Goal: Task Accomplishment & Management: Manage account settings

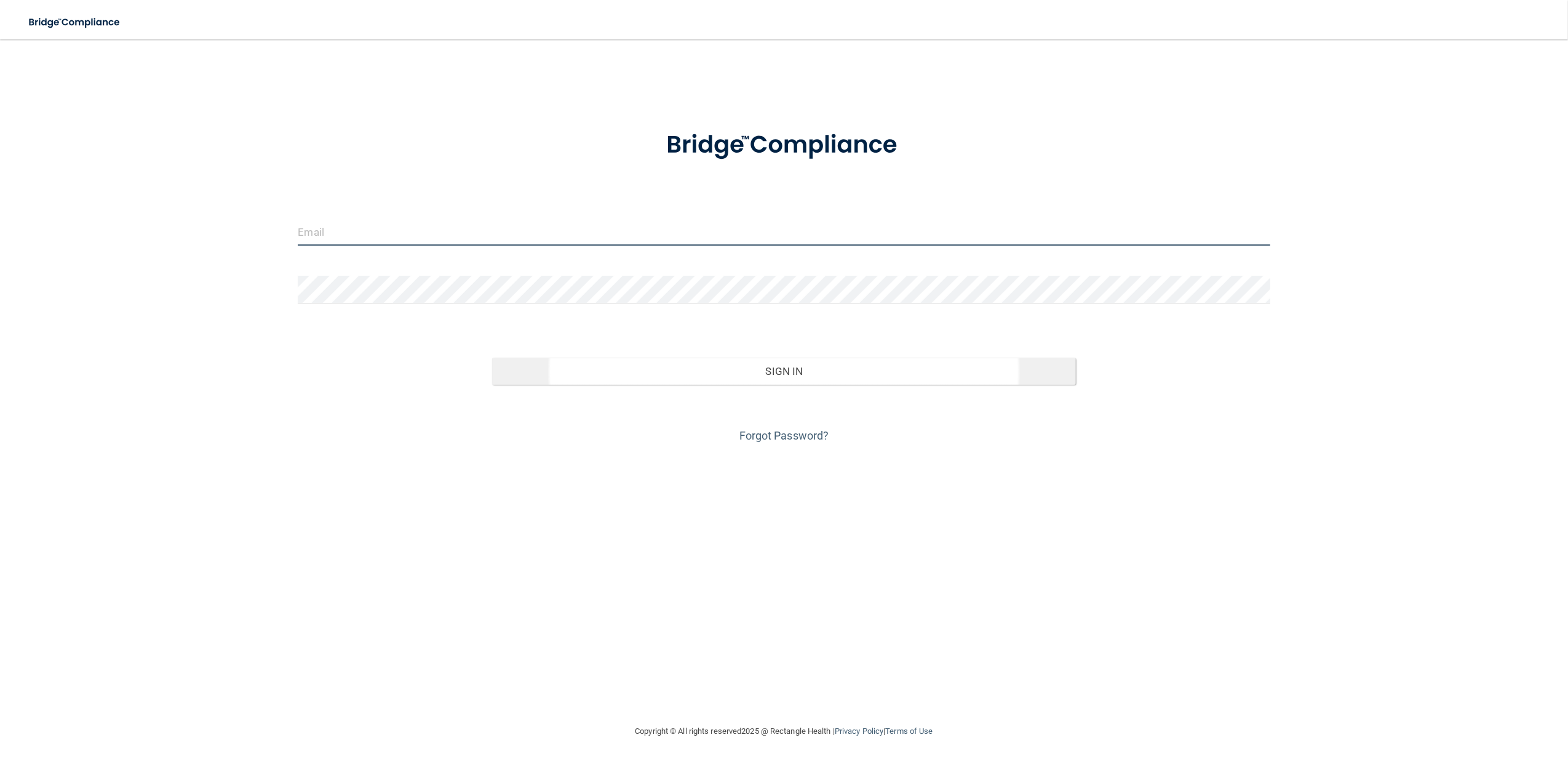
type input "[EMAIL_ADDRESS][DOMAIN_NAME]"
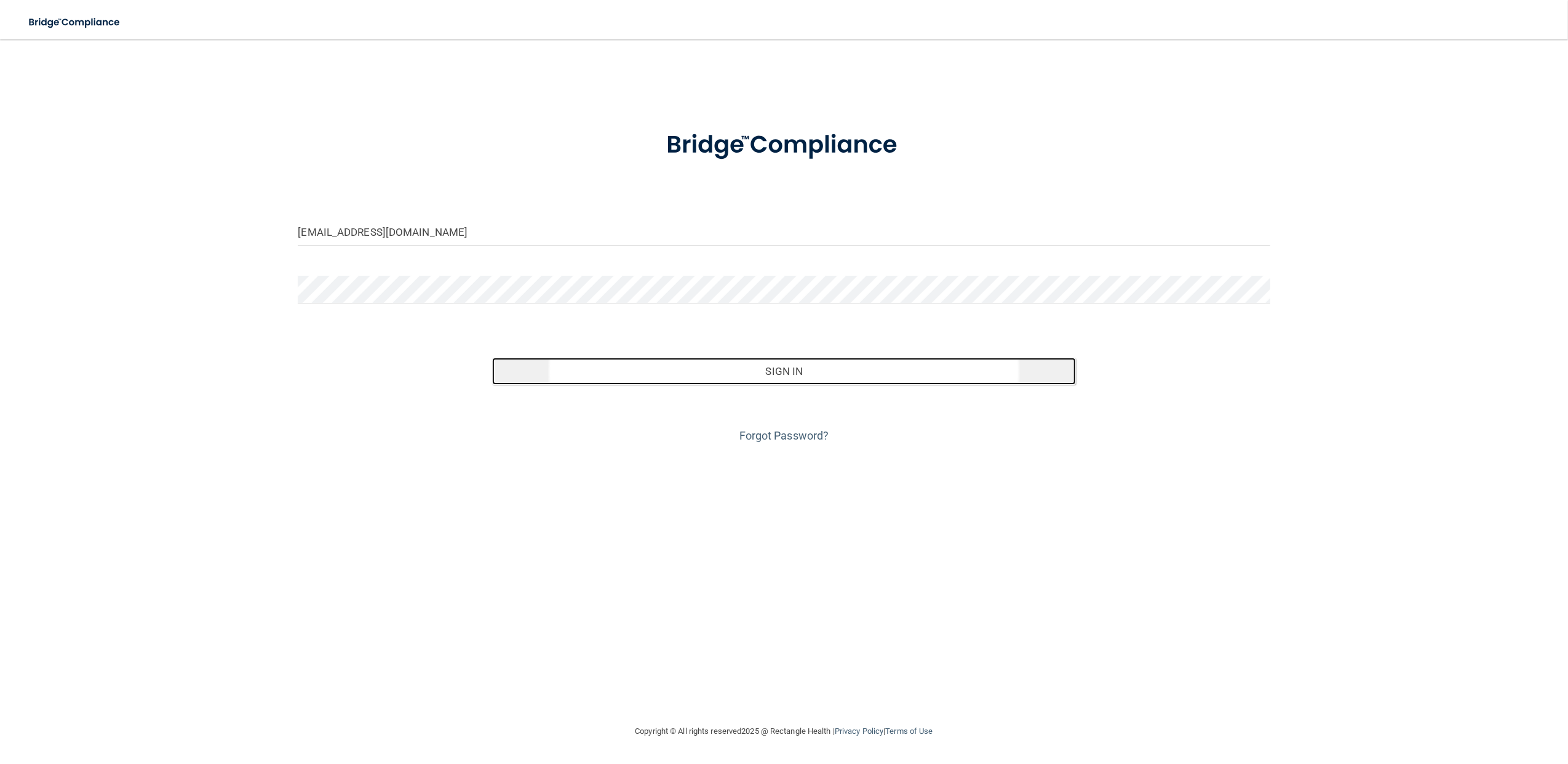
click at [722, 373] on button "Sign In" at bounding box center [784, 371] width 583 height 27
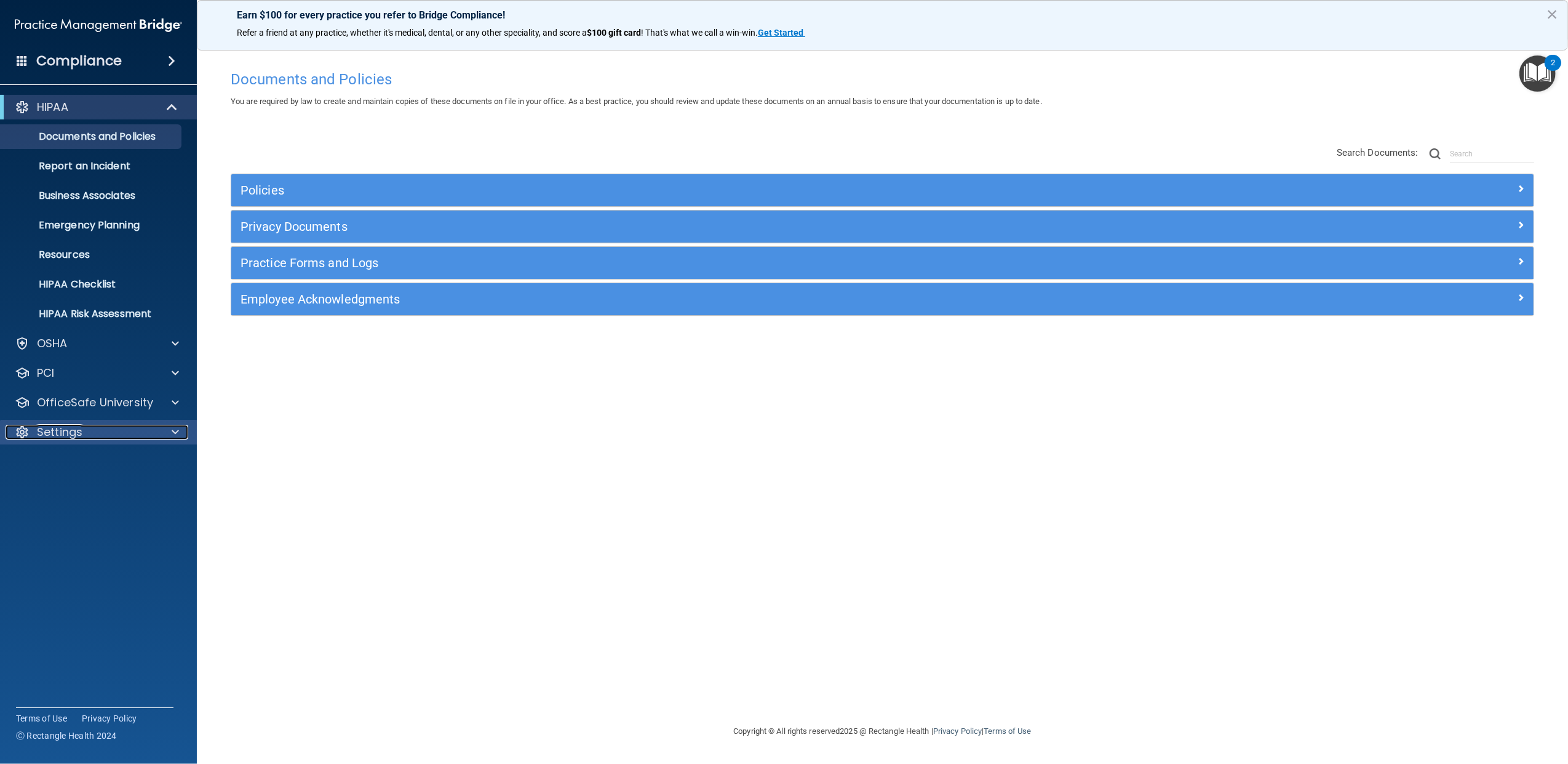
click at [115, 428] on div "Settings" at bounding box center [81, 432] width 153 height 15
click at [97, 491] on p "My Users" at bounding box center [92, 491] width 168 height 12
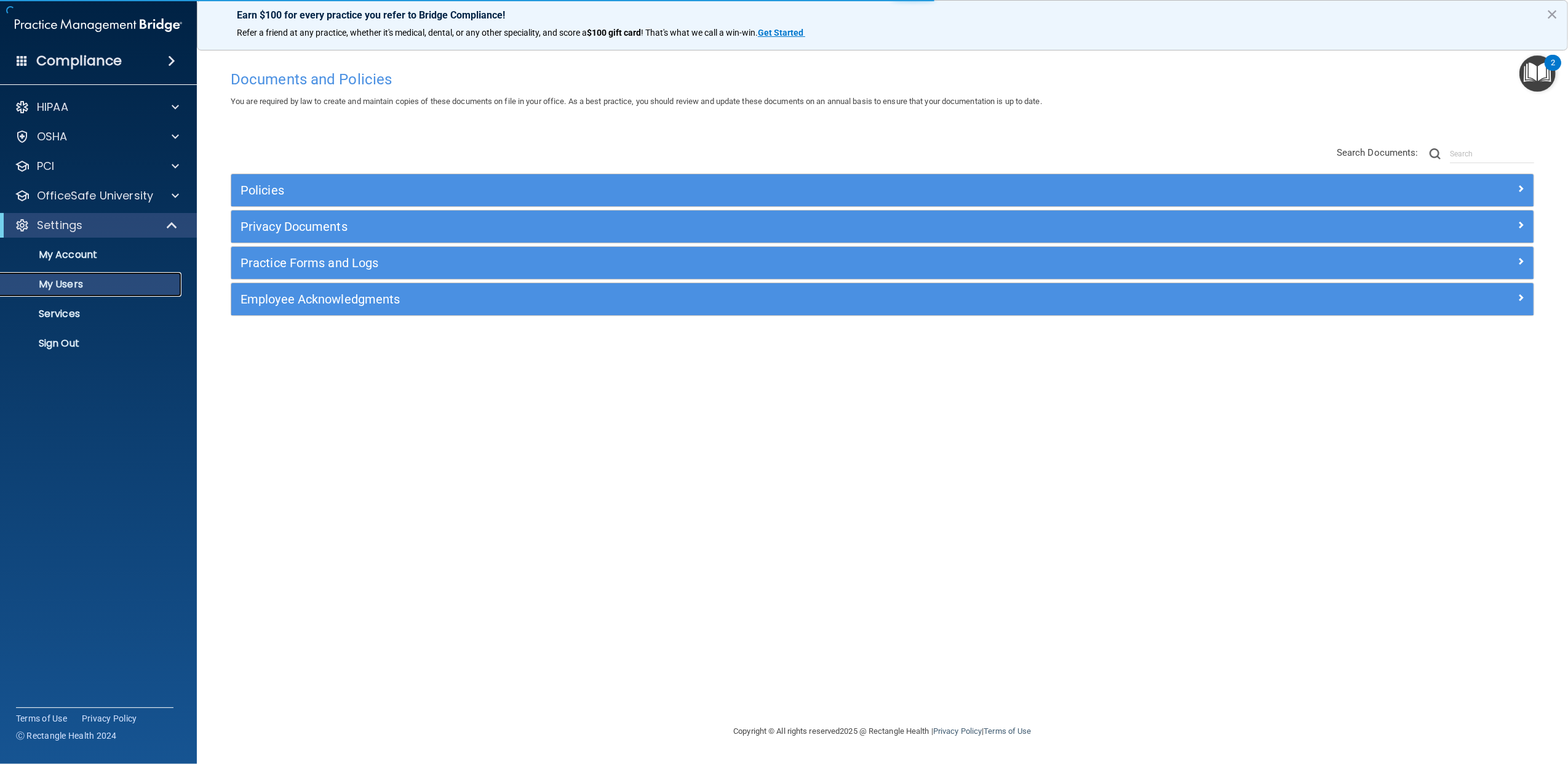
select select "20"
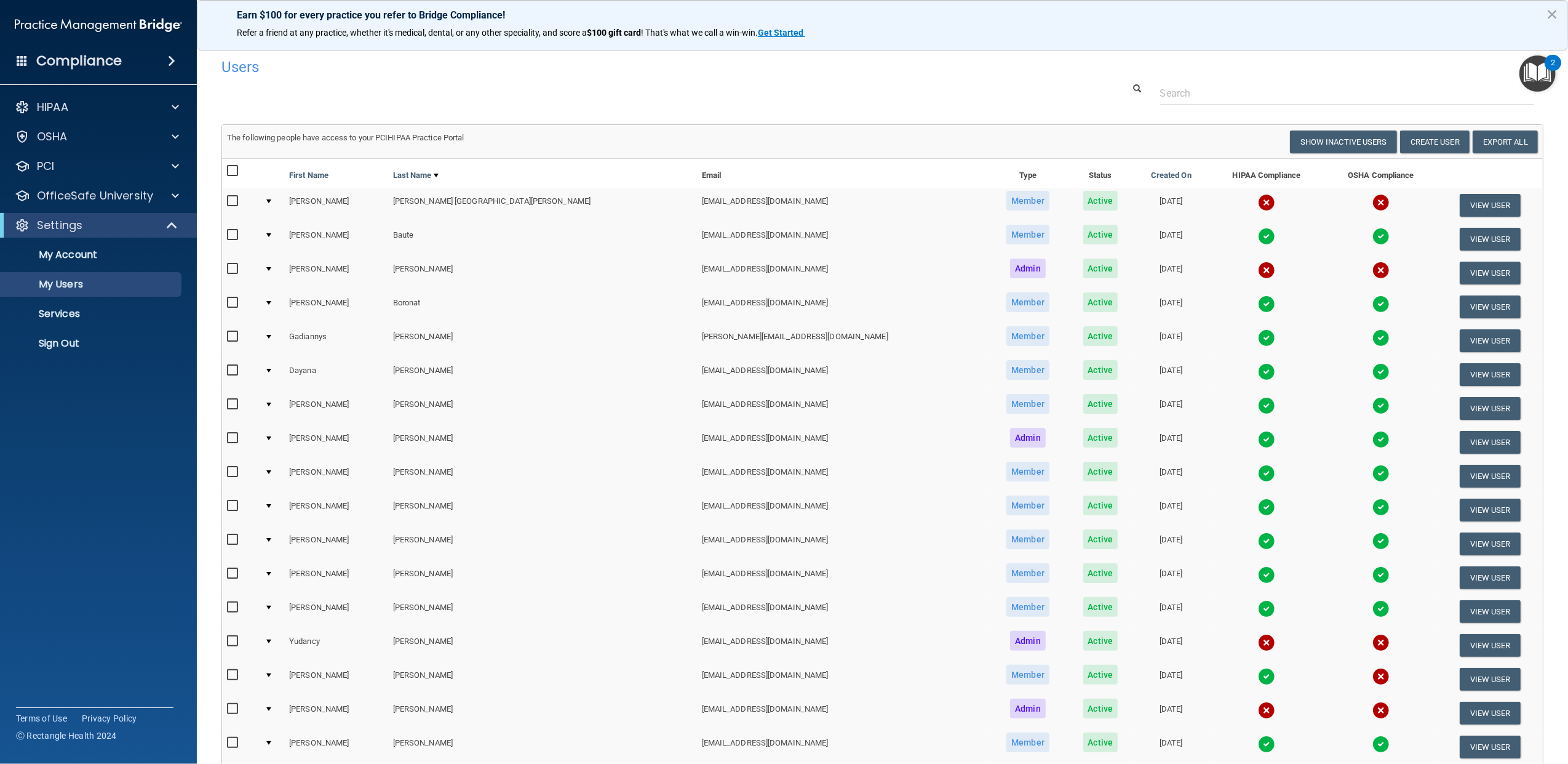
click at [281, 202] on td at bounding box center [272, 205] width 25 height 34
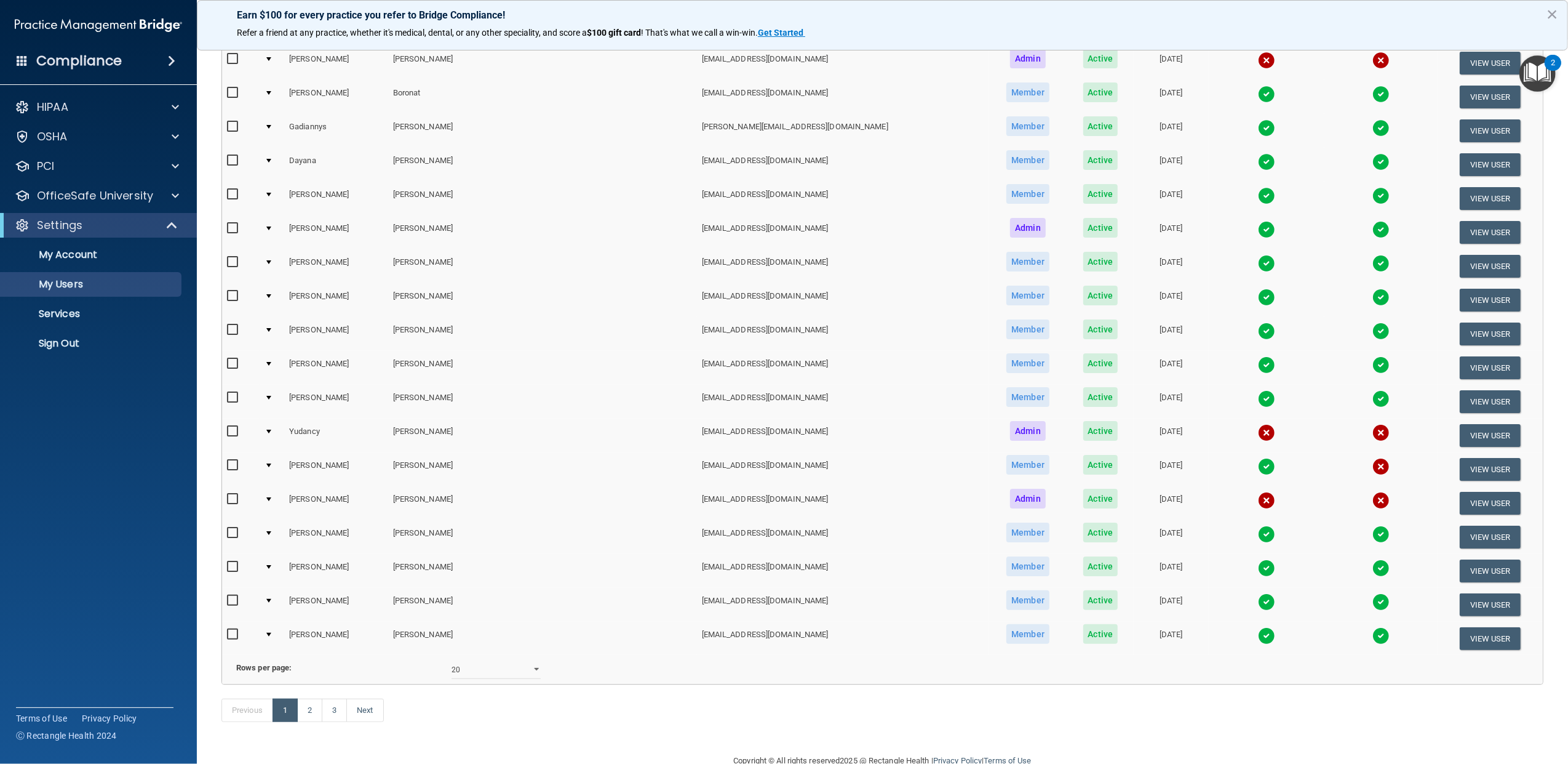
scroll to position [465, 0]
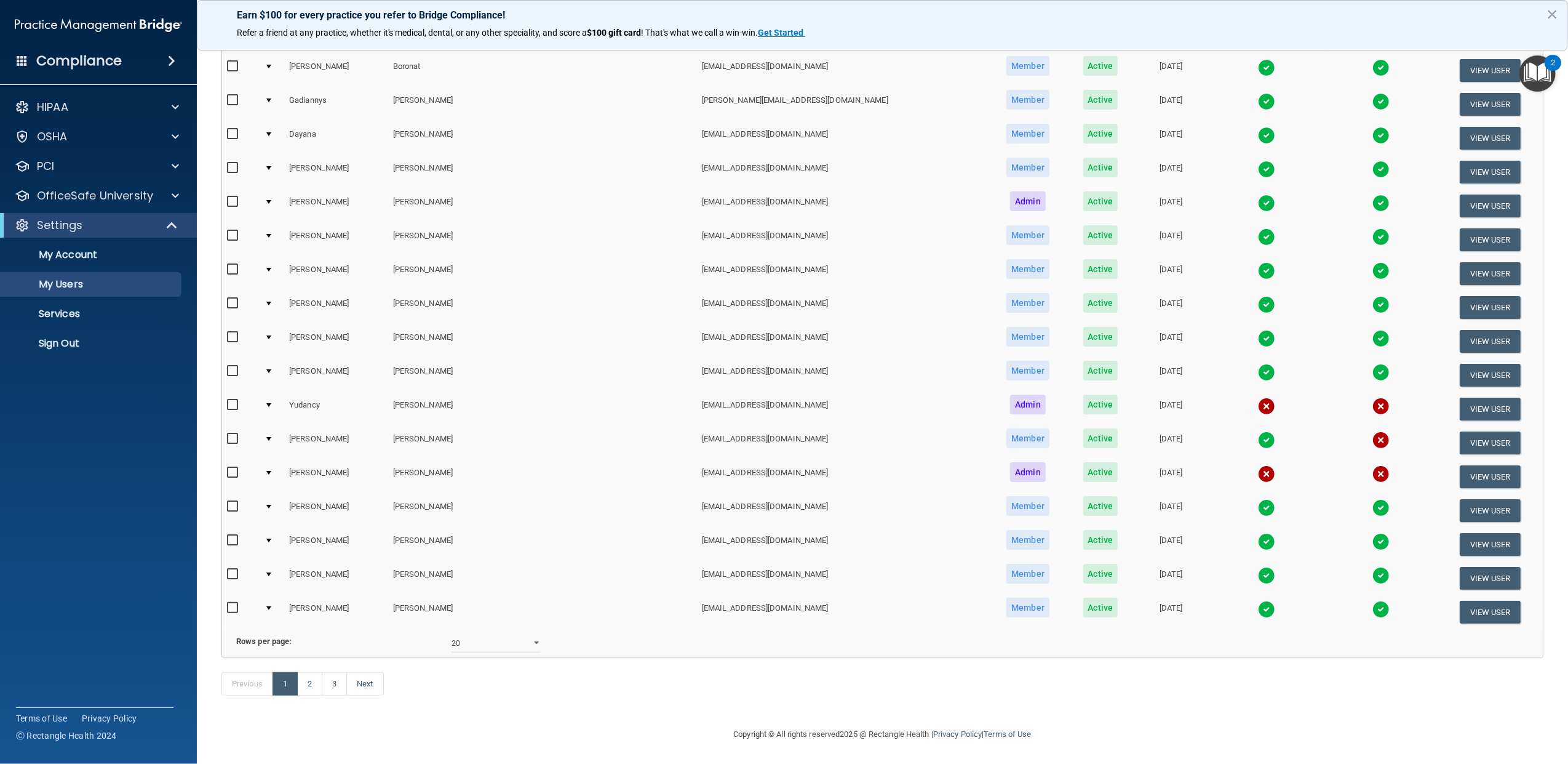
click at [271, 335] on div at bounding box center [268, 337] width 5 height 4
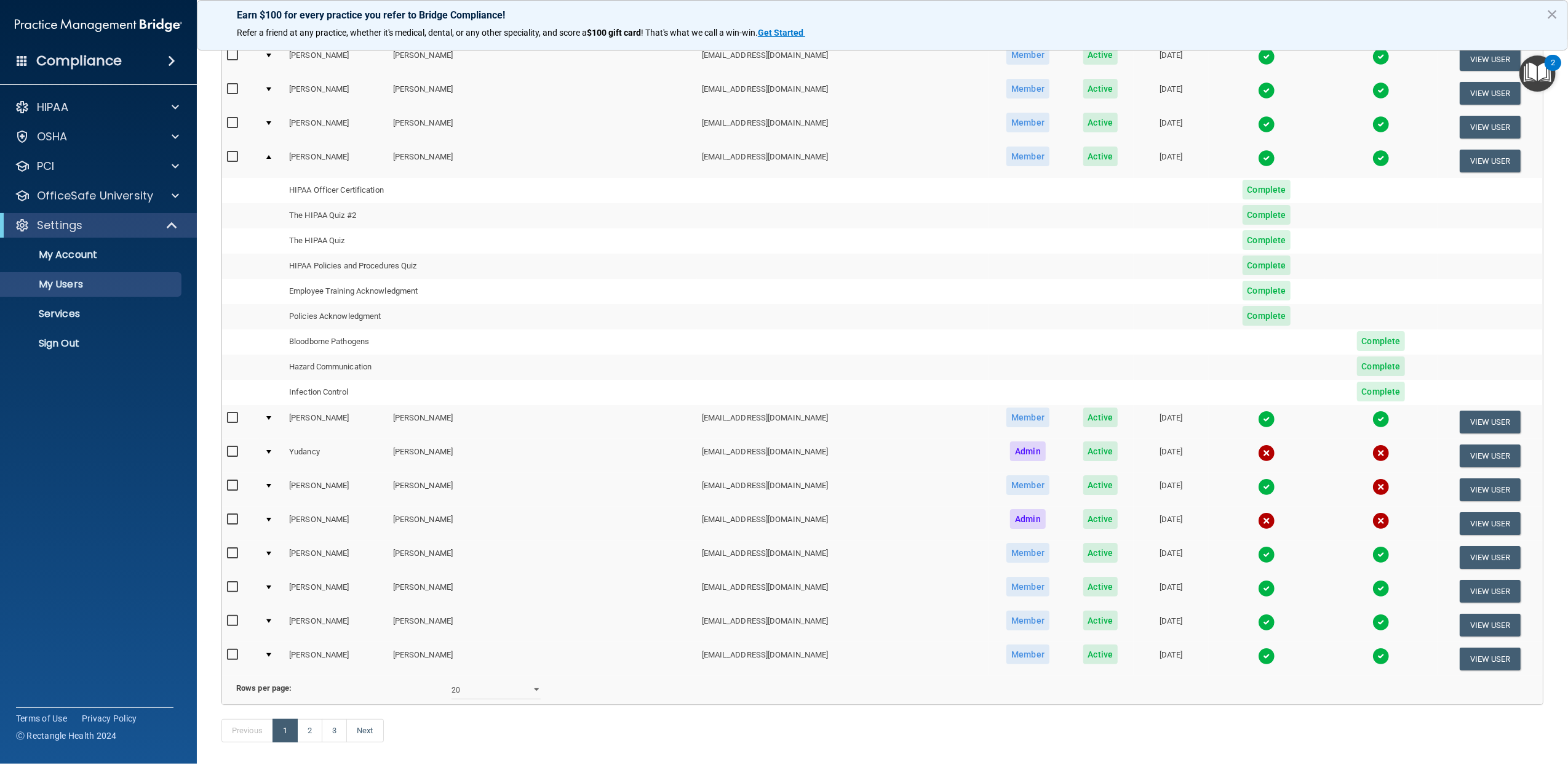
scroll to position [483, 0]
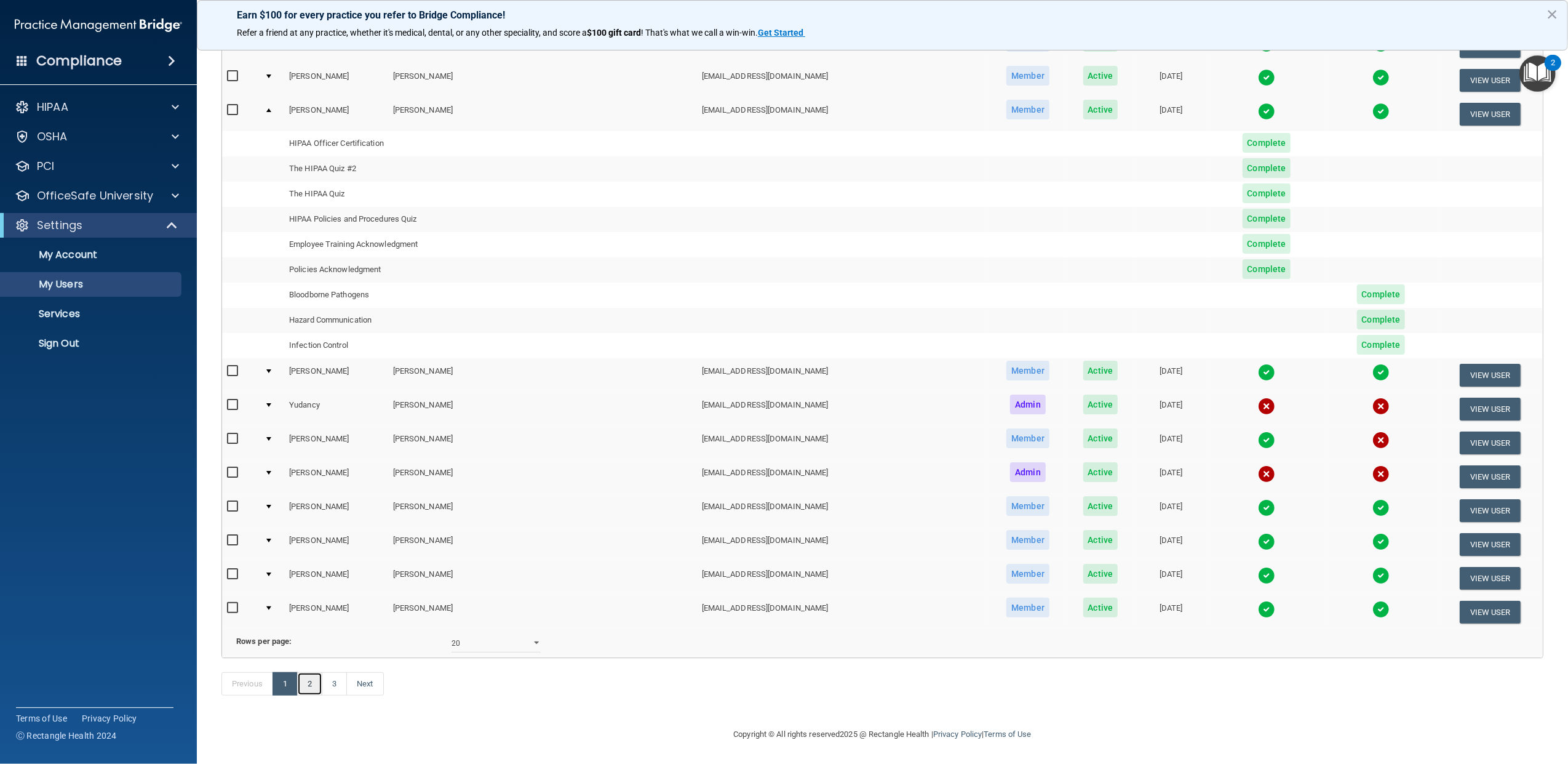
drag, startPoint x: 311, startPoint y: 693, endPoint x: 393, endPoint y: 685, distance: 82.4
click at [311, 693] on link "2" at bounding box center [310, 683] width 25 height 23
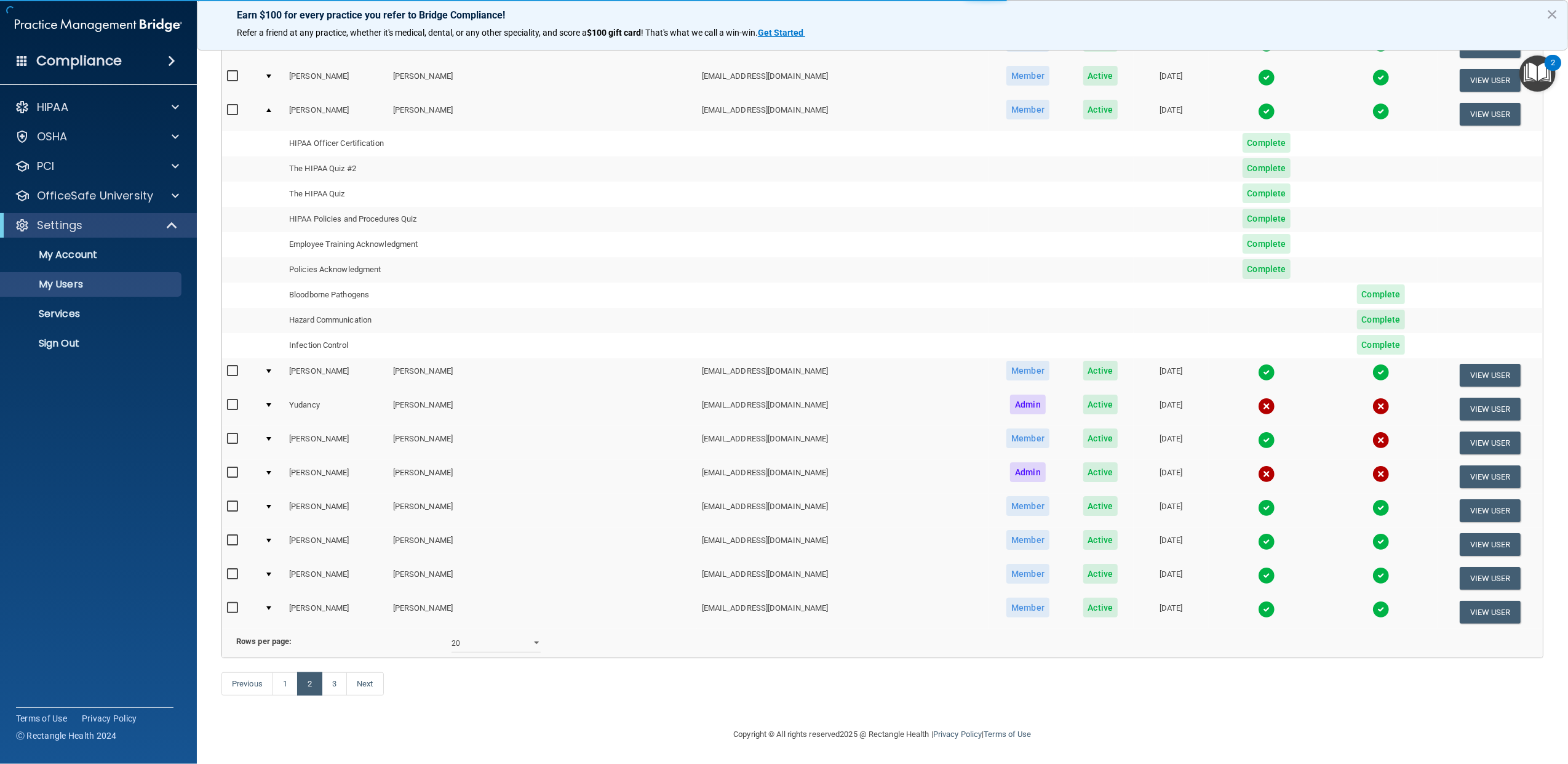
select select "20"
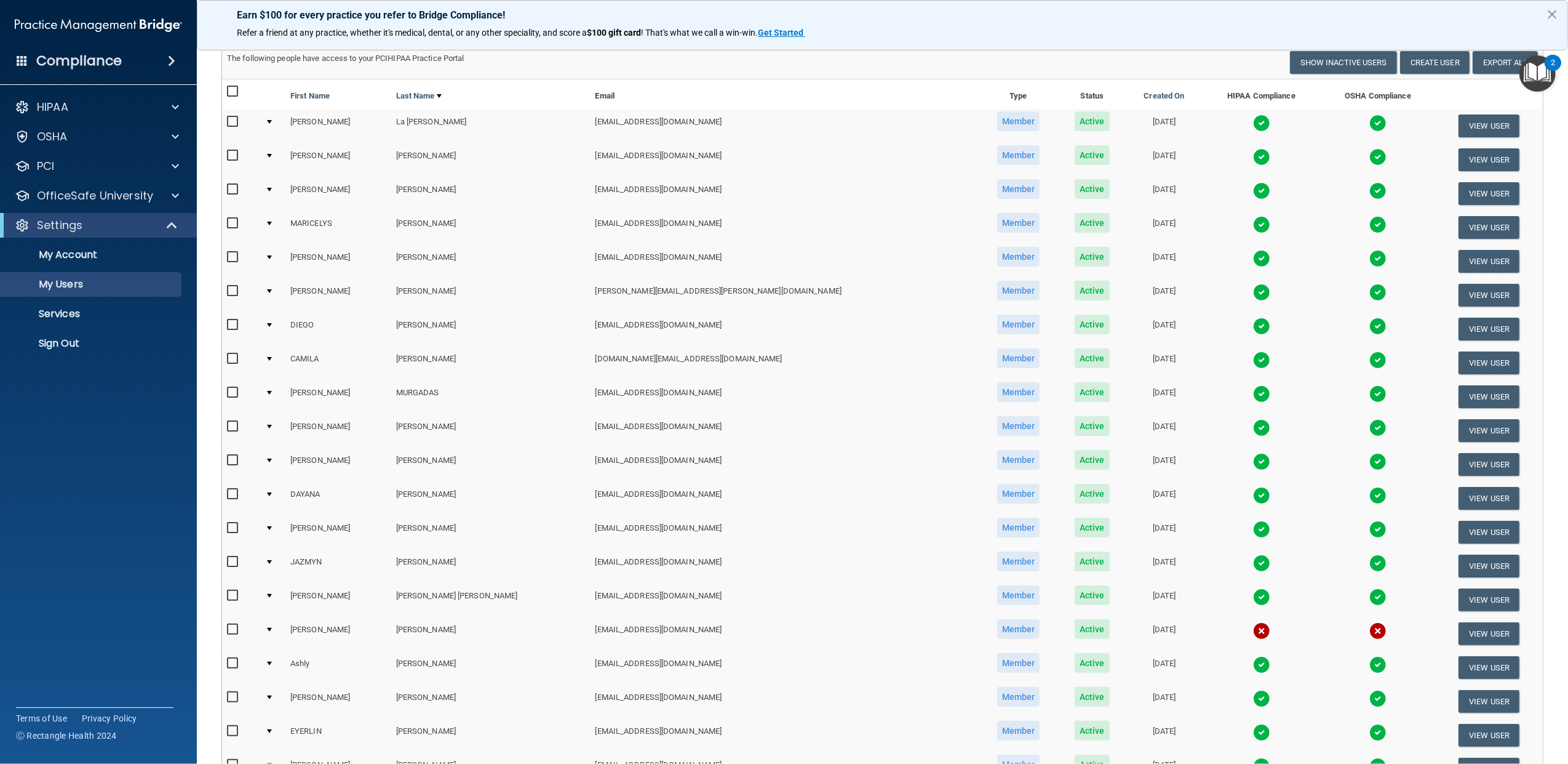
scroll to position [109, 0]
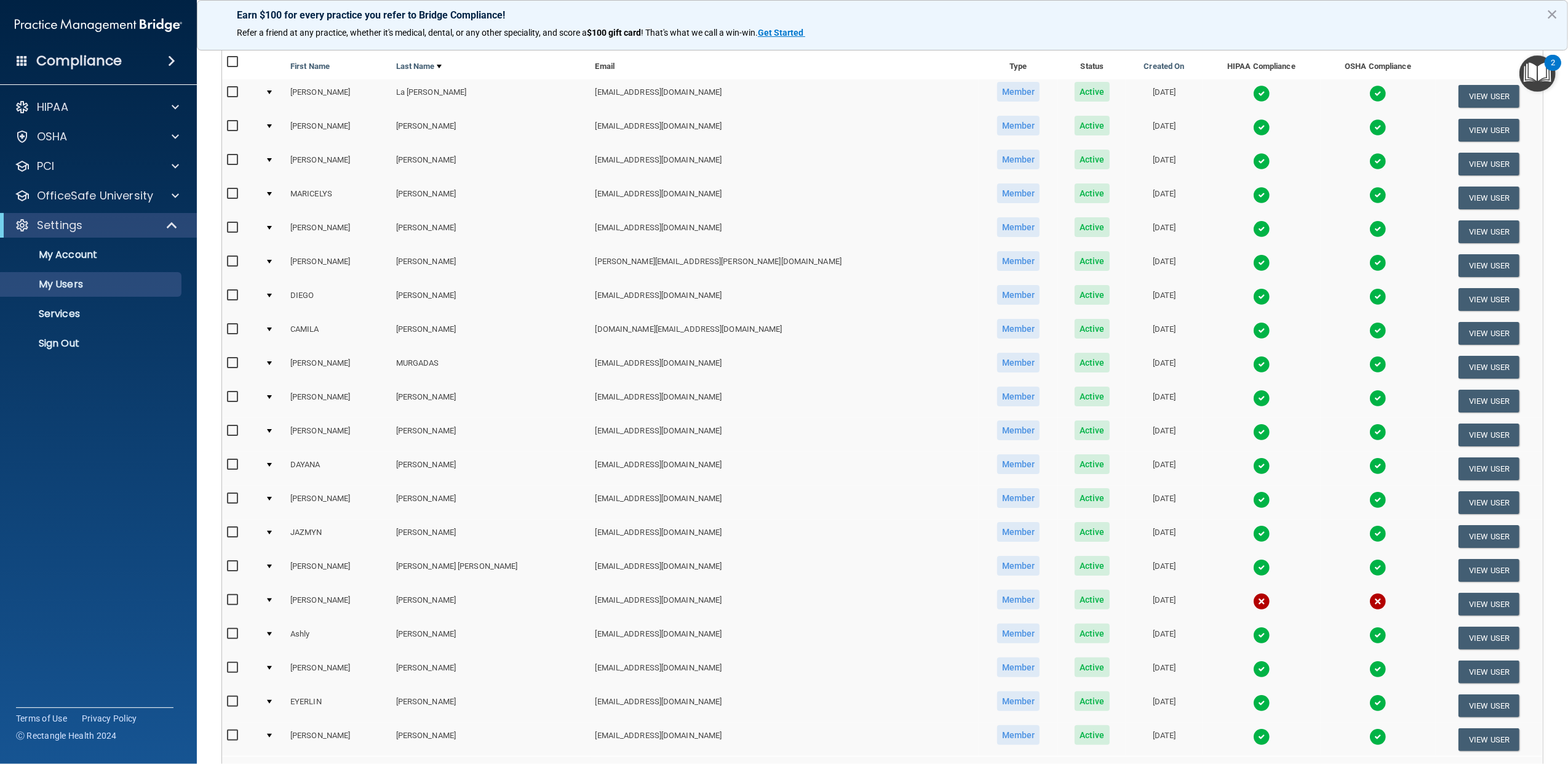
click at [272, 598] on div at bounding box center [269, 600] width 5 height 4
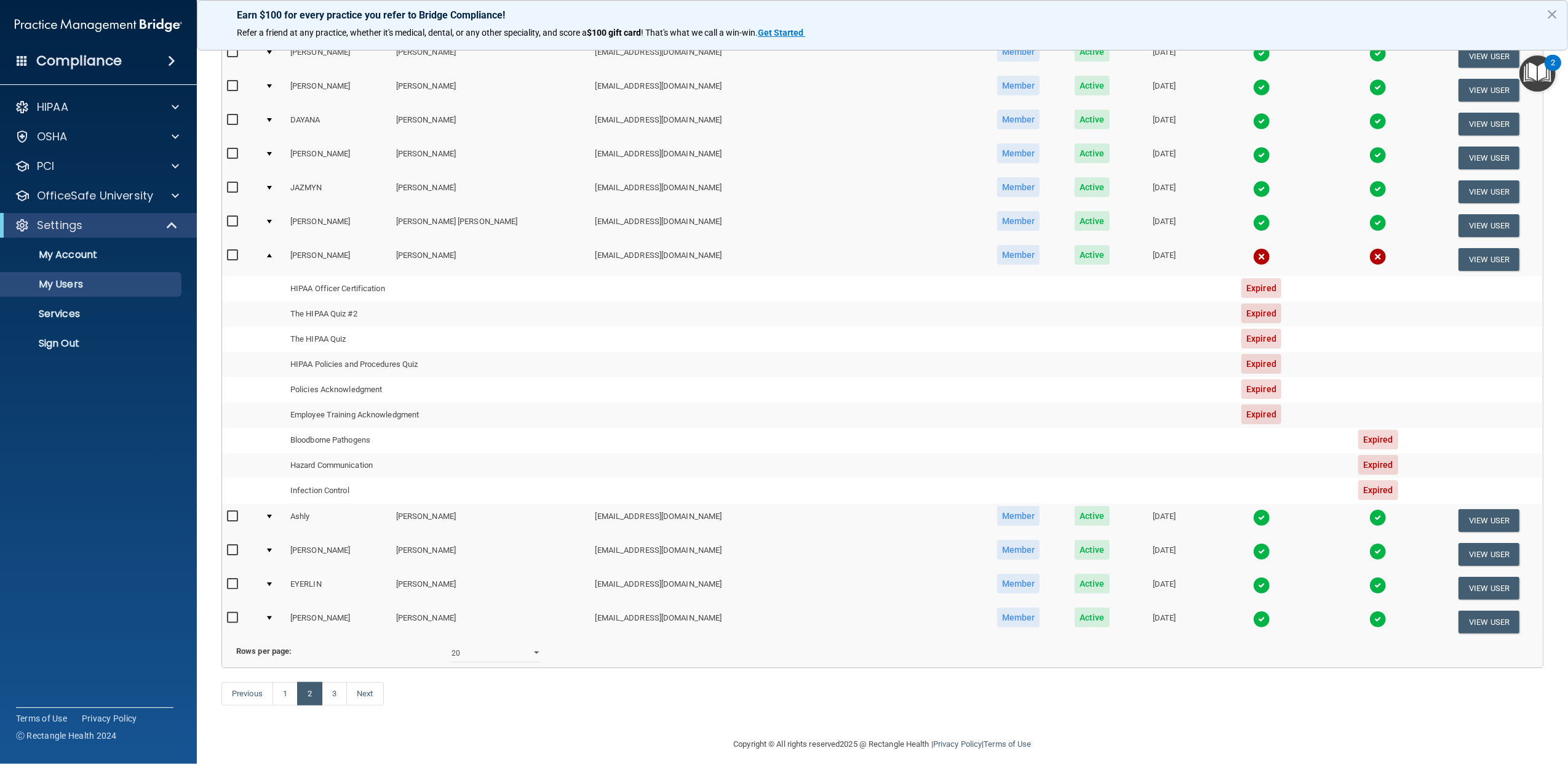
scroll to position [464, 0]
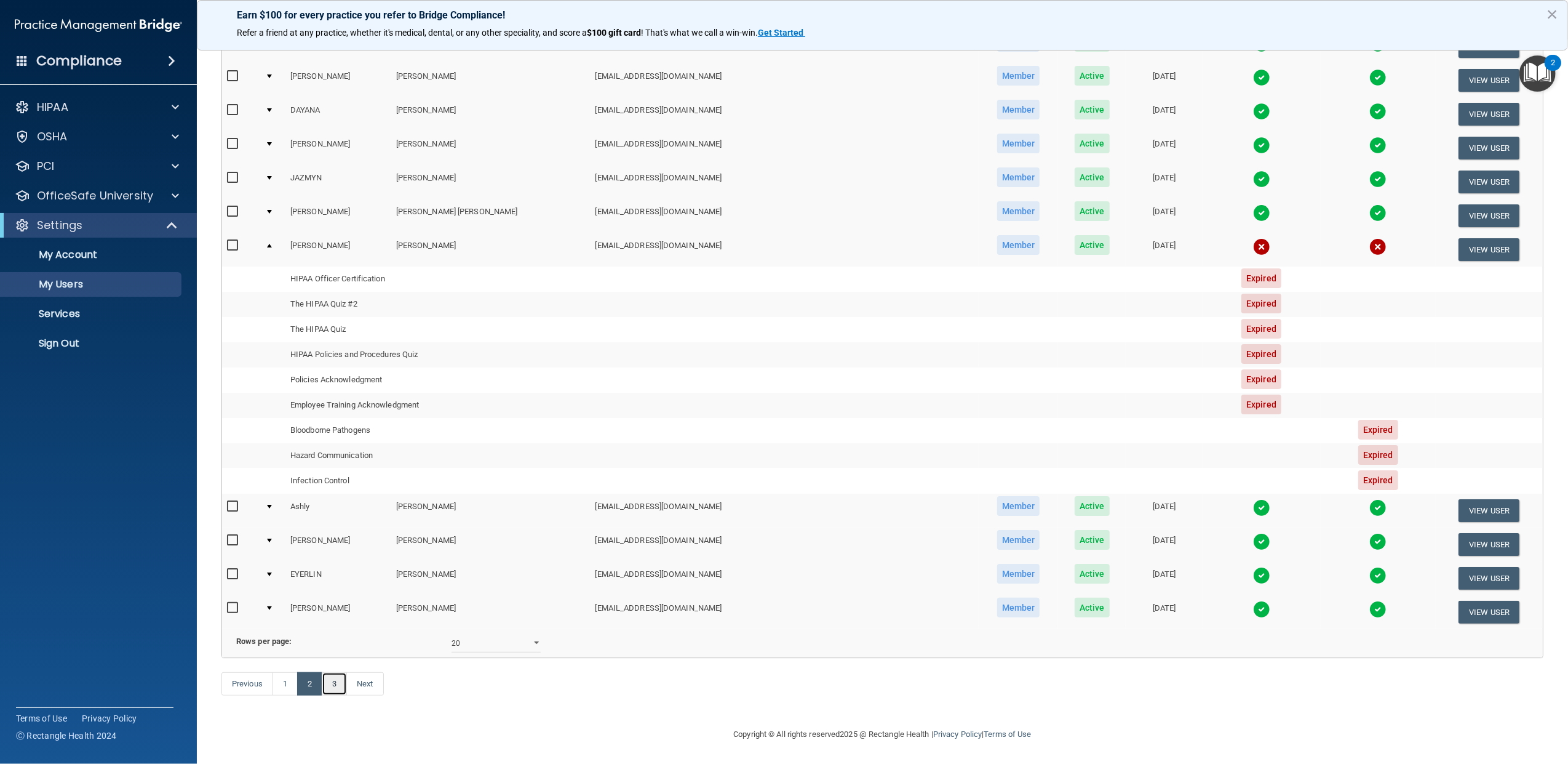
click at [342, 695] on link "3" at bounding box center [334, 683] width 25 height 23
select select "20"
